Goal: Task Accomplishment & Management: Complete application form

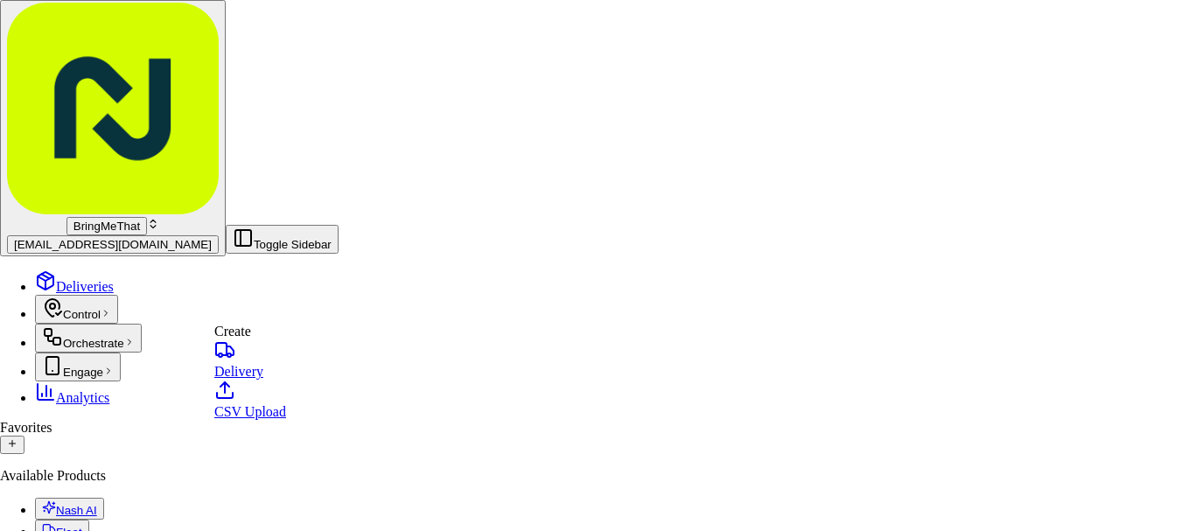
click at [272, 363] on link "Delivery" at bounding box center [250, 358] width 72 height 39
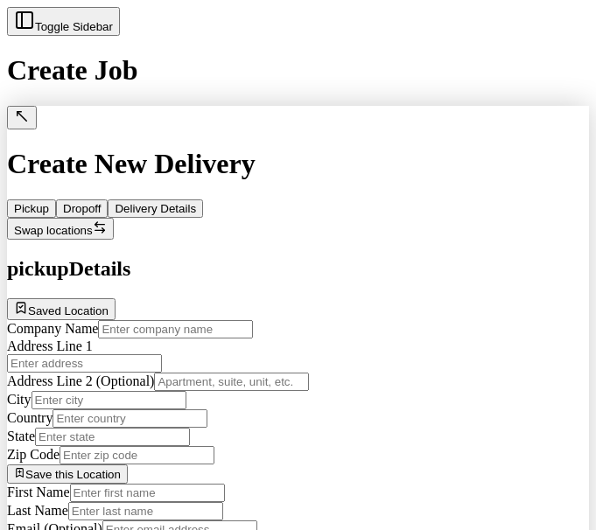
click at [134, 320] on input "Company Name" at bounding box center [175, 329] width 155 height 18
type input "Dragonfly Tech"
click at [114, 354] on input "text" at bounding box center [84, 363] width 155 height 18
paste input "[STREET_ADDRESS][US_STATE][US_STATE]"
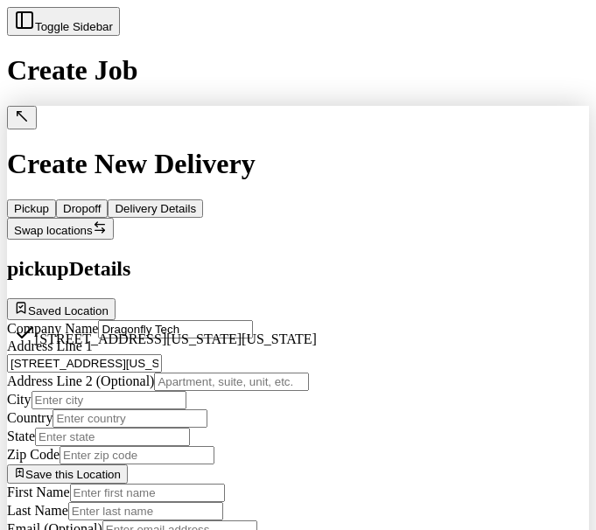
click at [317, 333] on div "[STREET_ADDRESS][US_STATE][US_STATE]" at bounding box center [165, 335] width 303 height 24
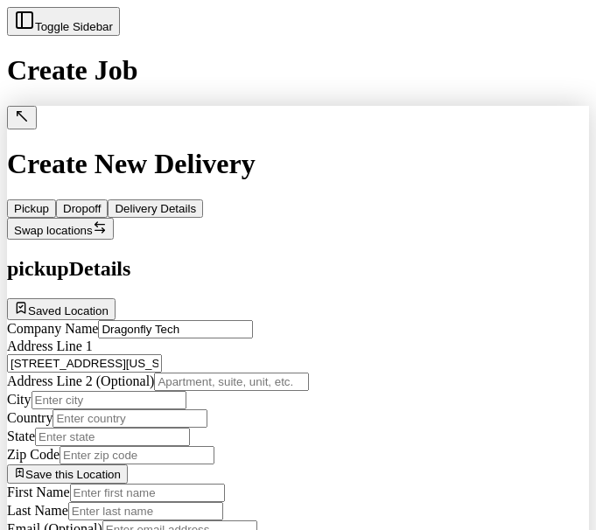
type input "[STREET_ADDRESS][US_STATE]"
type input "[US_STATE]"
type input "[GEOGRAPHIC_DATA]"
type input "NY"
type input "10021"
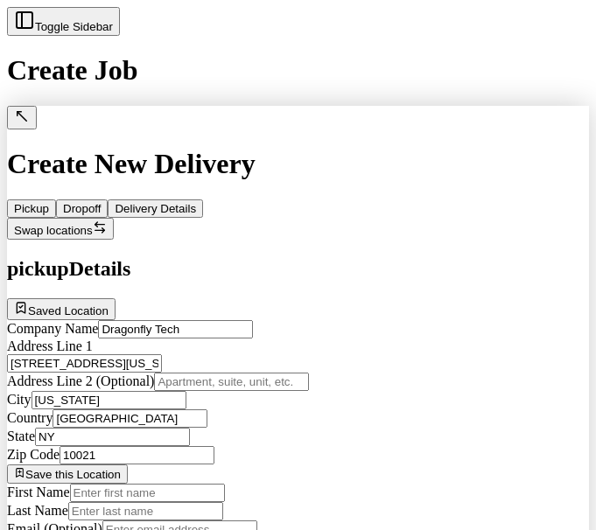
type input "[STREET_ADDRESS]"
click at [124, 484] on input "First Name" at bounding box center [147, 493] width 155 height 18
type input "Tacombi"
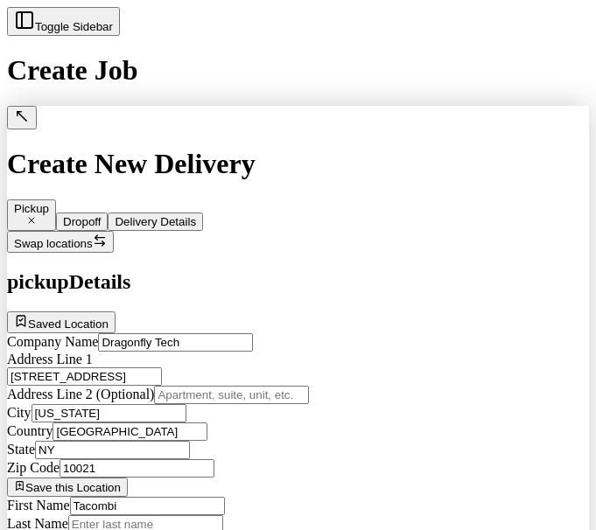
click at [223, 515] on input "Last Name" at bounding box center [145, 524] width 155 height 18
type input "UES"
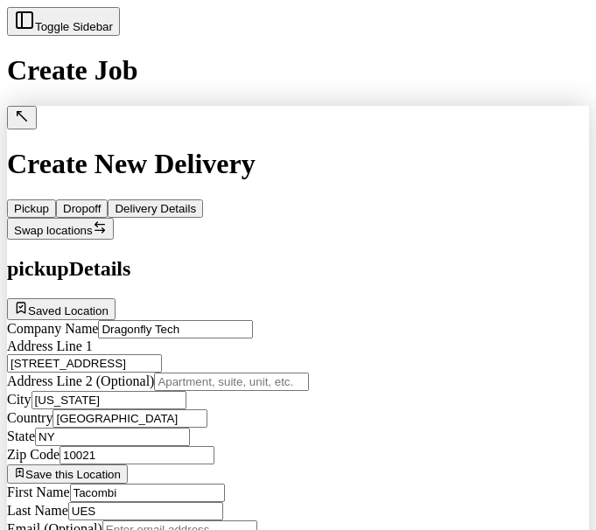
paste input "1 312 270 0161"
type input "[PHONE_NUMBER]"
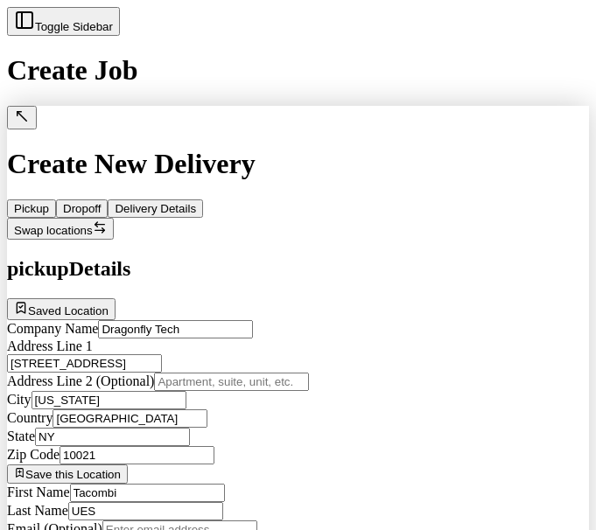
paste textarea "1 312 270 0161"
paste textarea "1- Taquiza (Service 10-15) 5-Corn Esquites regular cup 1- Salsa Superior y Guac…"
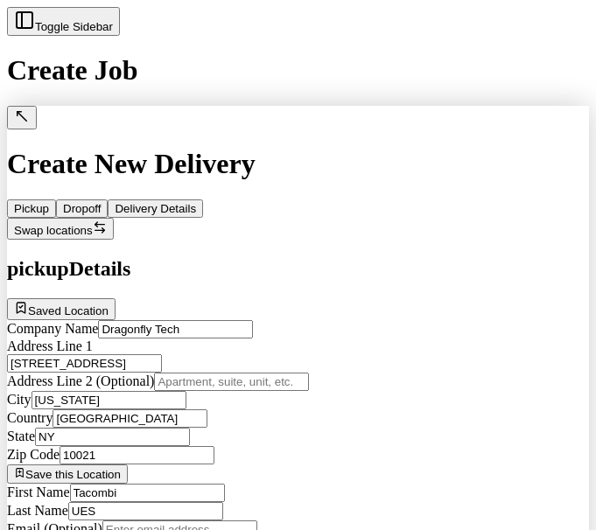
type textarea "Pick up on Bhalf of Dragonfly Tech, pls call this number for any help: 1 312 27…"
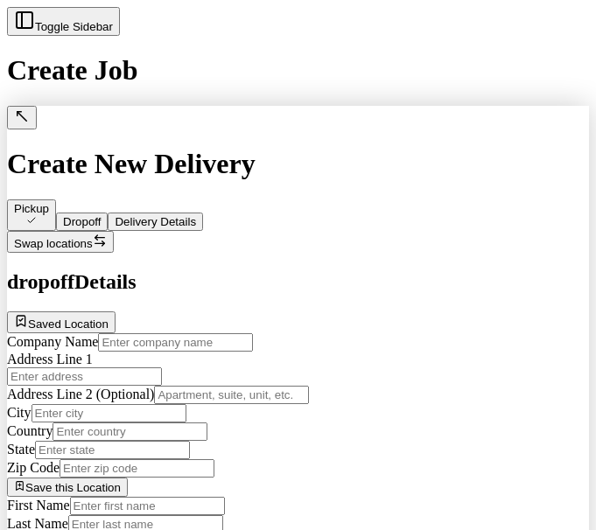
scroll to position [438, 0]
